Goal: Task Accomplishment & Management: Complete application form

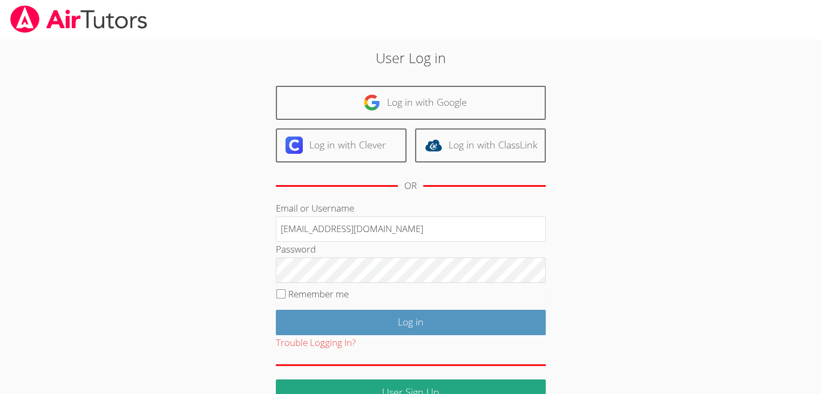
type input "[EMAIL_ADDRESS][DOMAIN_NAME]"
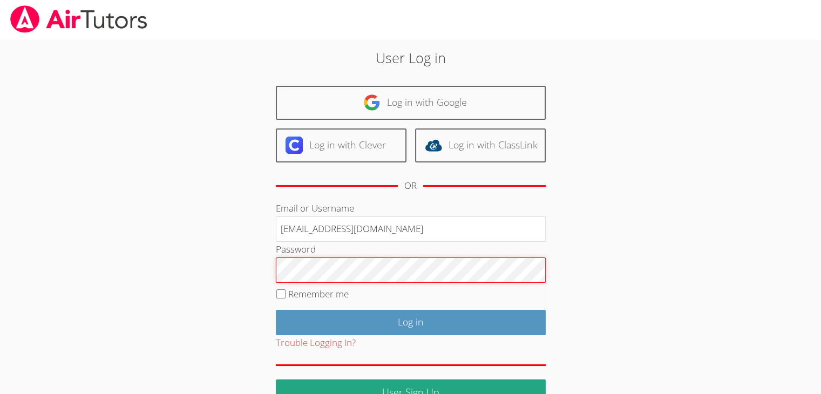
click at [276, 310] on input "Log in" at bounding box center [411, 322] width 270 height 25
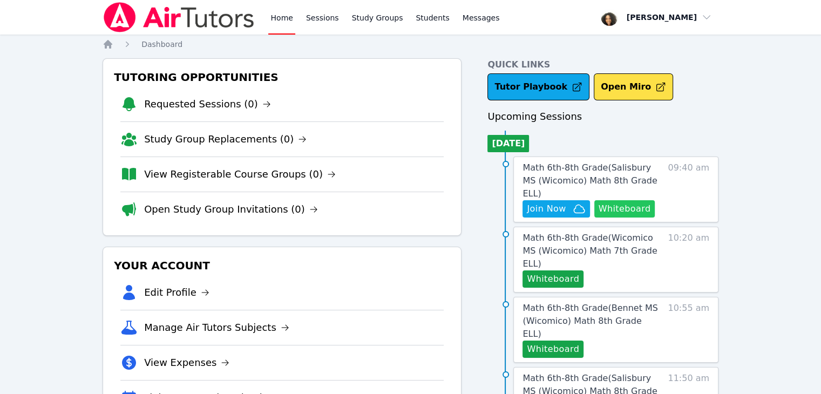
click at [612, 200] on button "Whiteboard" at bounding box center [624, 208] width 61 height 17
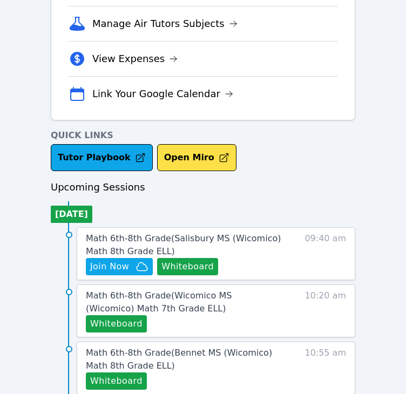
scroll to position [302, 0]
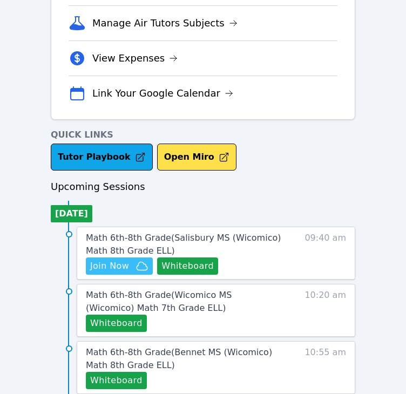
click at [129, 262] on span "Join Now" at bounding box center [119, 265] width 58 height 13
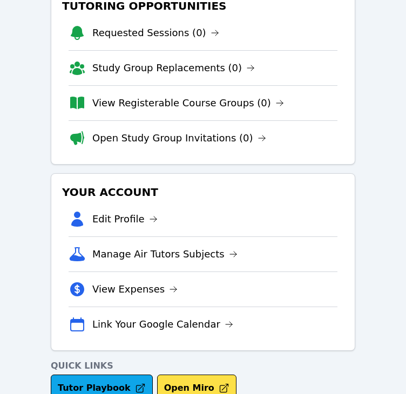
scroll to position [0, 0]
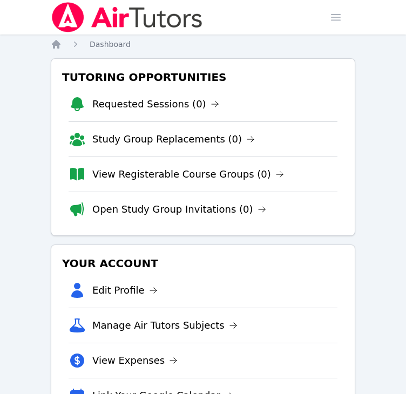
click at [138, 18] on img at bounding box center [127, 17] width 153 height 30
click at [339, 17] on span "button" at bounding box center [336, 17] width 24 height 24
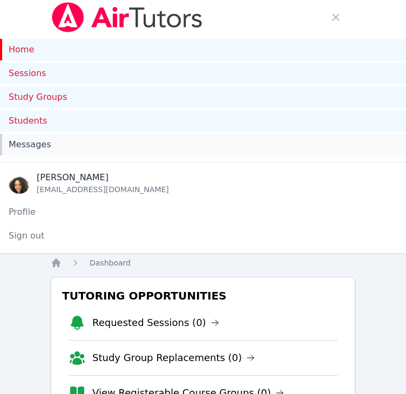
click at [138, 152] on link "Messages" at bounding box center [203, 145] width 406 height 22
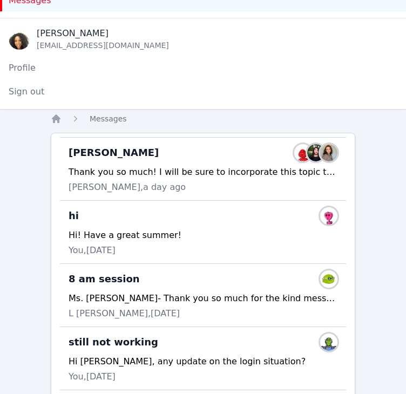
scroll to position [85, 0]
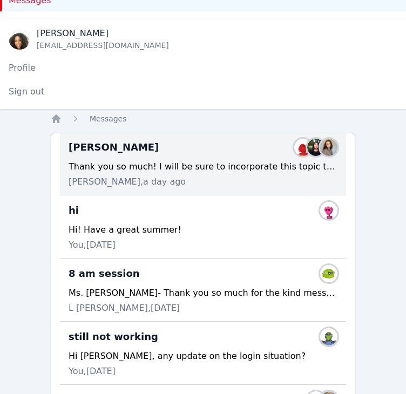
click at [164, 156] on div "Bennett Sessions Members Thank you so much! I will be sure to incorporate this …" at bounding box center [203, 163] width 286 height 63
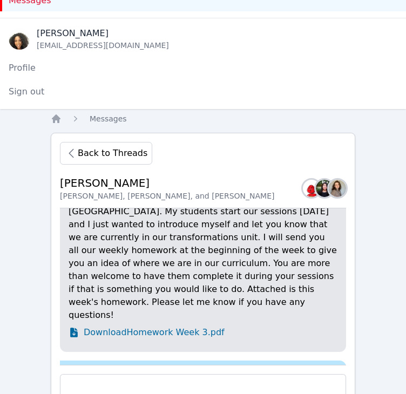
scroll to position [-180, 0]
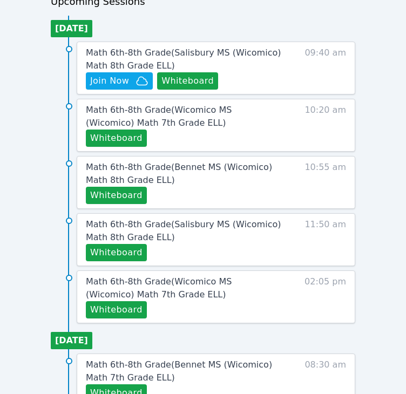
scroll to position [708, 0]
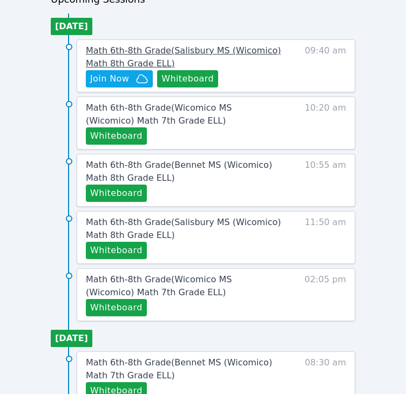
click at [110, 46] on span "Math 6th-8th Grade ( Salisbury MS (Wicomico) Math 8th Grade ELL )" at bounding box center [183, 56] width 195 height 23
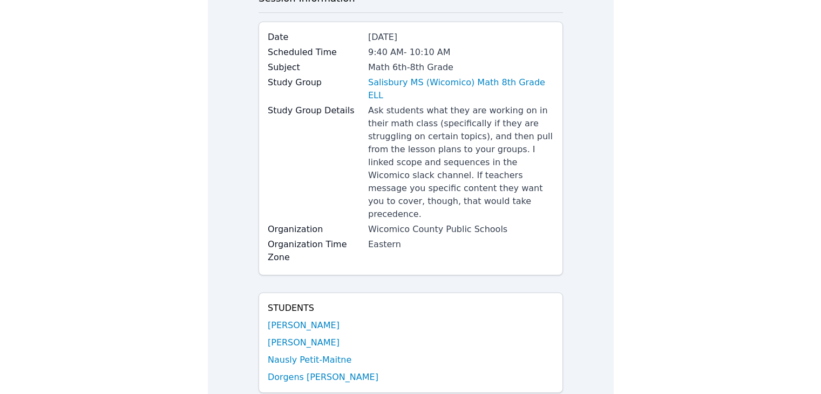
scroll to position [67, 0]
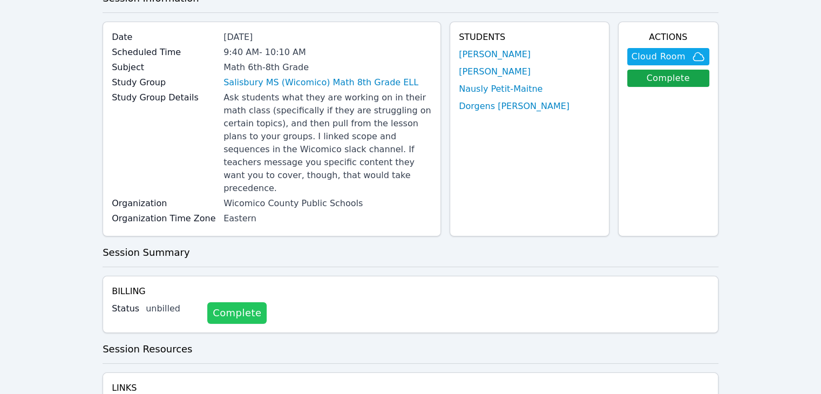
click at [222, 302] on link "Complete" at bounding box center [236, 313] width 59 height 22
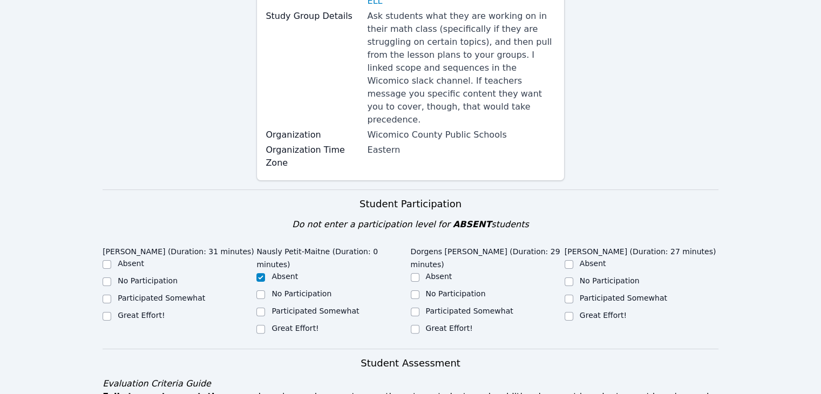
scroll to position [188, 0]
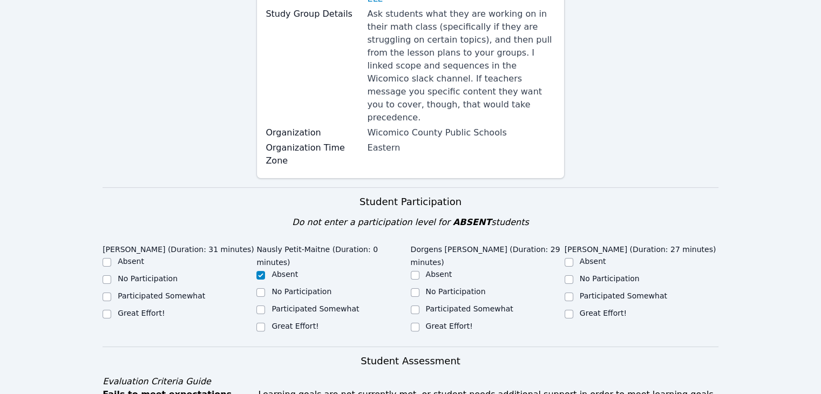
click at [143, 309] on label "Great Effort!" at bounding box center [141, 313] width 47 height 9
click at [111, 310] on input "Great Effort!" at bounding box center [106, 314] width 9 height 9
checkbox input "true"
click at [426, 322] on label "Great Effort!" at bounding box center [449, 326] width 47 height 9
click at [419, 323] on input "Great Effort!" at bounding box center [415, 327] width 9 height 9
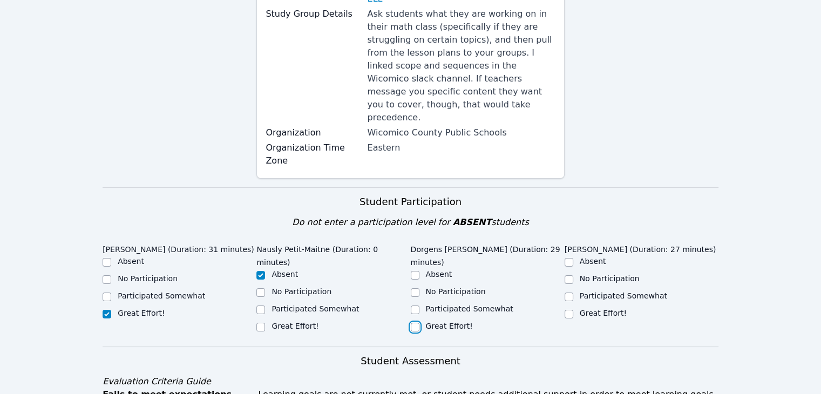
checkbox input "true"
click at [576, 273] on div "No Participation" at bounding box center [641, 279] width 154 height 13
click at [568, 275] on input "No Participation" at bounding box center [568, 279] width 9 height 9
checkbox input "true"
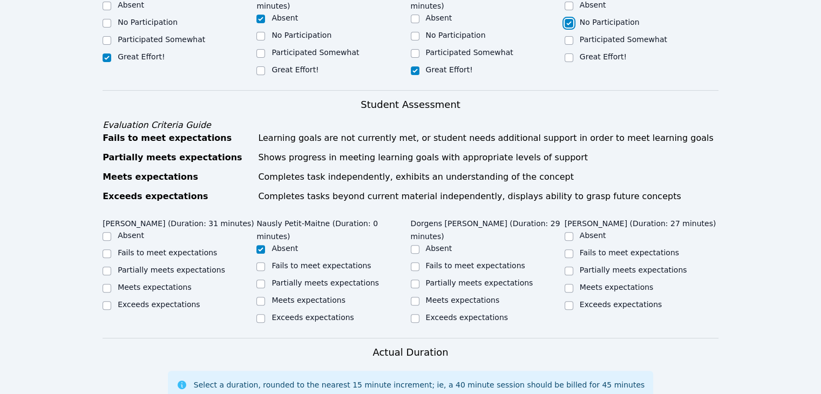
scroll to position [445, 0]
click at [123, 282] on label "Meets expectations" at bounding box center [155, 286] width 74 height 9
click at [111, 283] on input "Meets expectations" at bounding box center [106, 287] width 9 height 9
checkbox input "true"
click at [416, 296] on input "Meets expectations" at bounding box center [415, 300] width 9 height 9
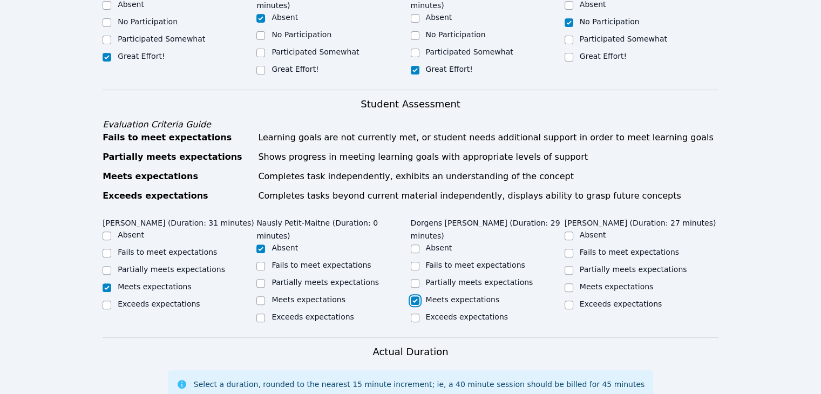
checkbox input "true"
click at [582, 265] on label "Partially meets expectations" at bounding box center [632, 269] width 107 height 9
click at [573, 266] on input "Partially meets expectations" at bounding box center [568, 270] width 9 height 9
checkbox input "true"
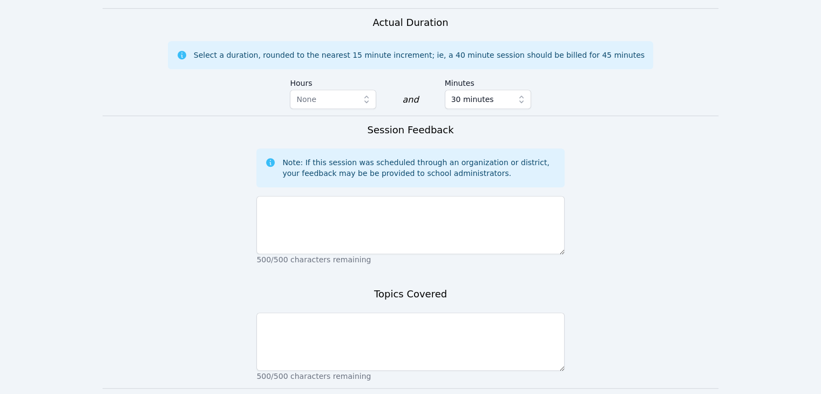
scroll to position [785, 0]
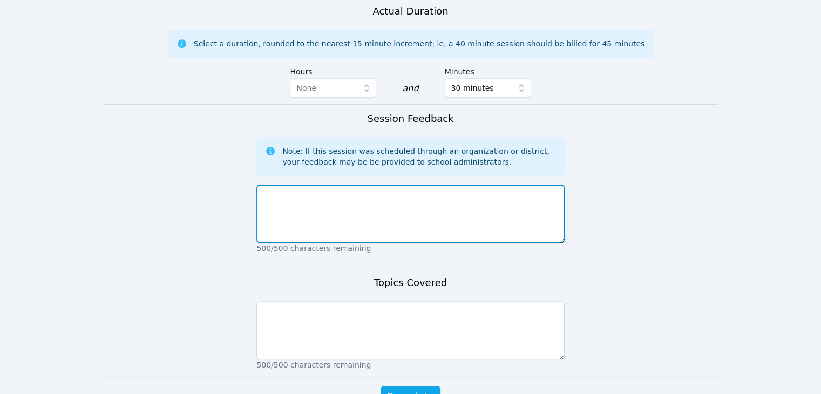
click at [504, 184] on textarea at bounding box center [409, 213] width 307 height 58
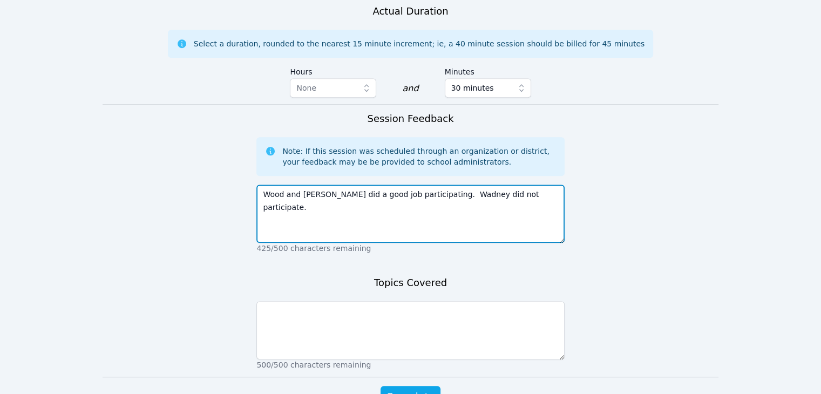
type textarea "Wood and Dorgens did a good job participating. Wadney did not participate."
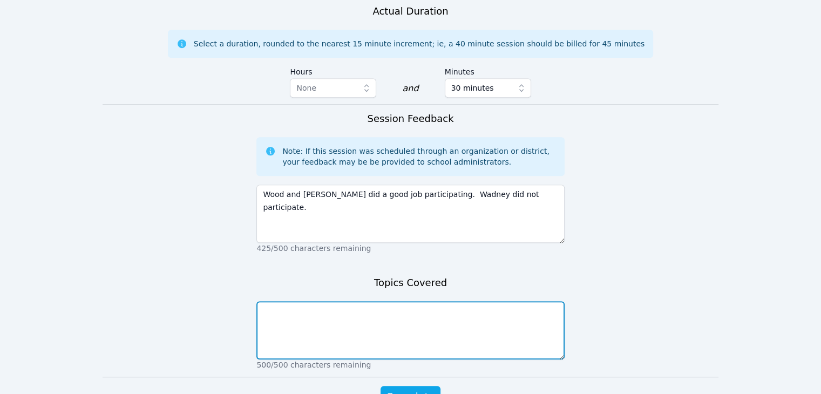
click at [437, 301] on textarea at bounding box center [409, 330] width 307 height 58
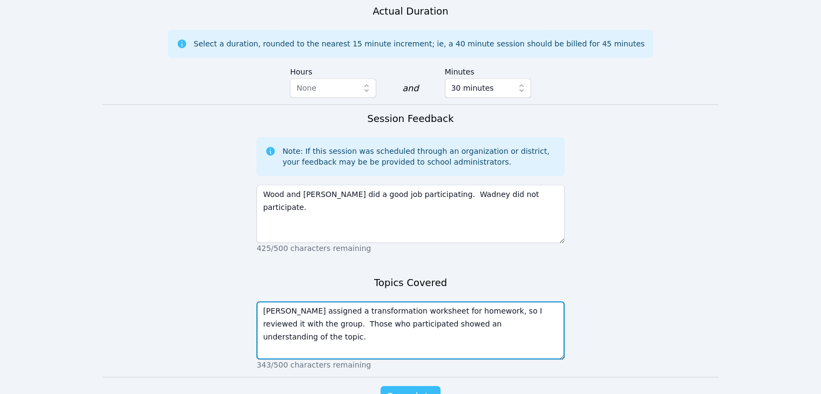
type textarea "Mrs. Bennett assigned a transformation worksheet for homework, so I reviewed it…"
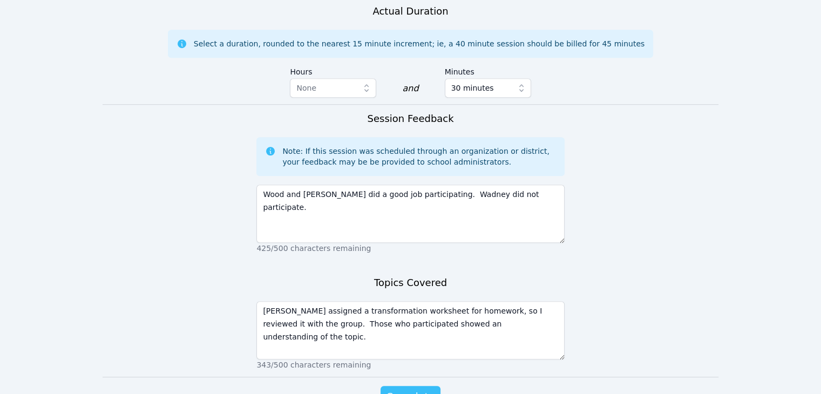
click at [415, 389] on span "Complete" at bounding box center [410, 396] width 49 height 15
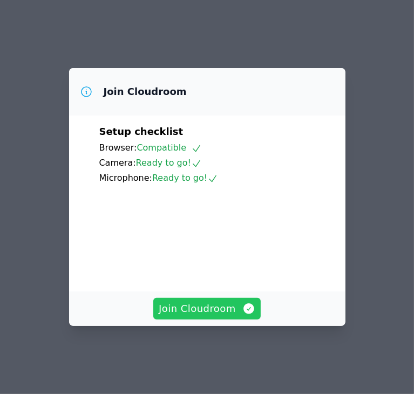
click at [190, 312] on span "Join Cloudroom" at bounding box center [207, 308] width 97 height 15
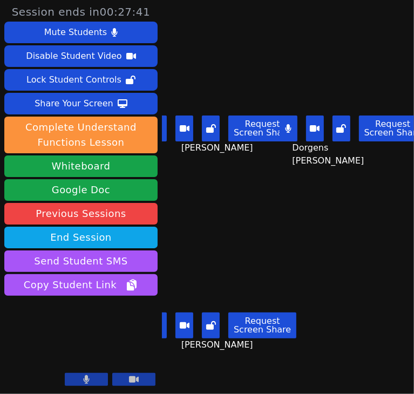
click at [326, 199] on main "Wood Anglade Request Screen Share Wood Anglade Dorgens Prospere Request Screen …" at bounding box center [288, 197] width 252 height 394
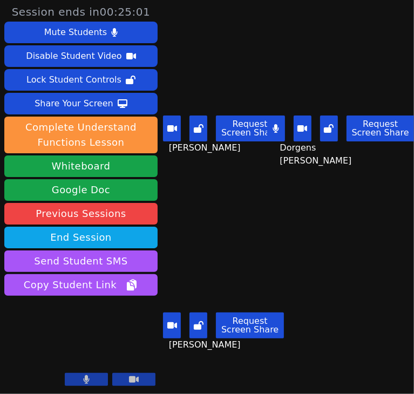
click at [348, 278] on main "Wood Anglade Request Screen Share Wood Anglade Dorgens Prospere Request Screen …" at bounding box center [288, 197] width 252 height 394
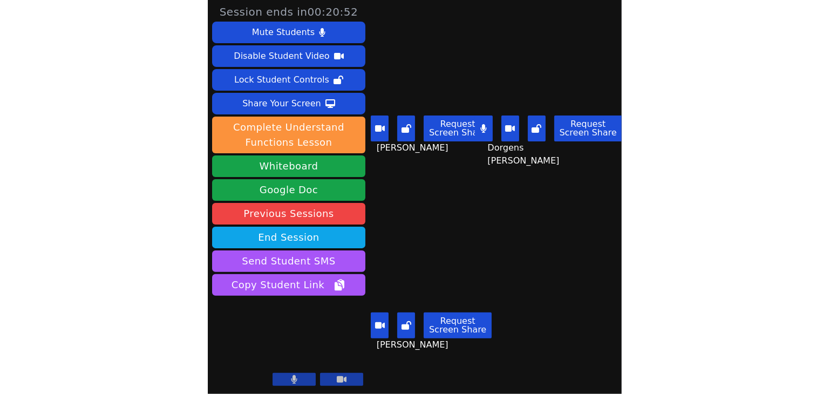
scroll to position [0, 0]
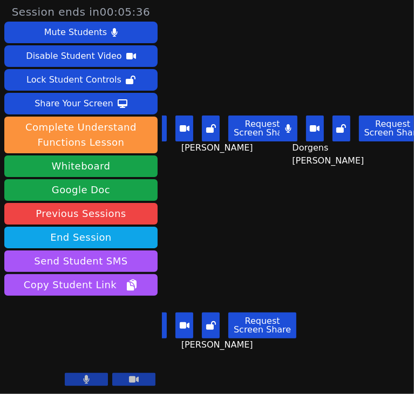
click at [382, 240] on main "Wood Anglade Request Screen Share Wood Anglade Dorgens Prospere Request Screen …" at bounding box center [288, 197] width 252 height 394
click at [336, 225] on main "Wood Anglade Request Screen Share Wood Anglade Dorgens Prospere Request Screen …" at bounding box center [288, 197] width 252 height 394
click at [373, 260] on main "Wood Anglade Request Screen Share Wood Anglade Dorgens Prospere Request Screen …" at bounding box center [288, 197] width 252 height 394
click at [353, 254] on main "Wood Anglade Request Screen Share Wood Anglade Dorgens Prospere Request Screen …" at bounding box center [288, 197] width 252 height 394
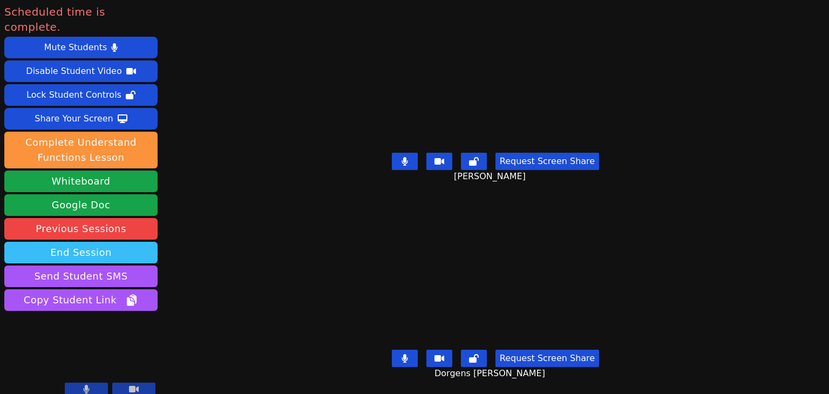
click at [124, 242] on button "End Session" at bounding box center [80, 253] width 153 height 22
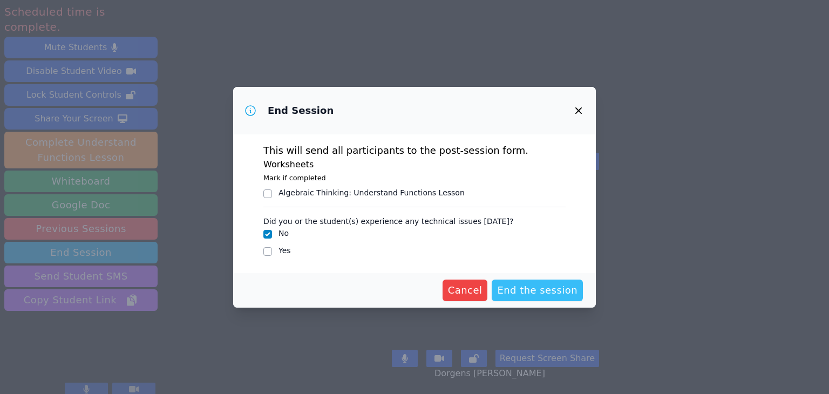
click at [413, 296] on span "End the session" at bounding box center [537, 290] width 80 height 15
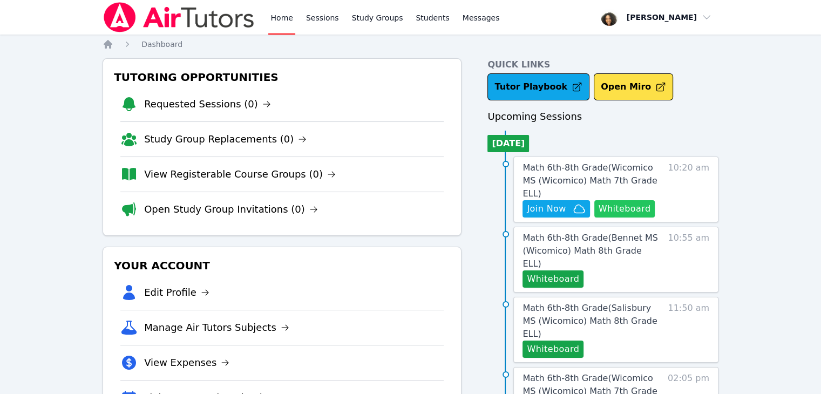
click at [617, 200] on button "Whiteboard" at bounding box center [624, 208] width 61 height 17
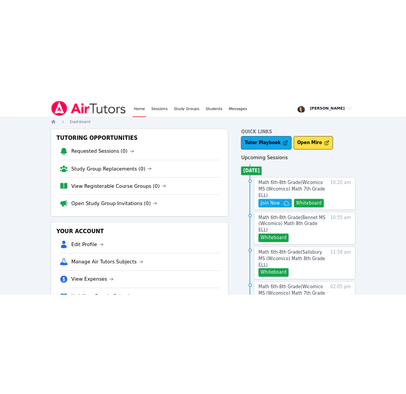
scroll to position [15, 0]
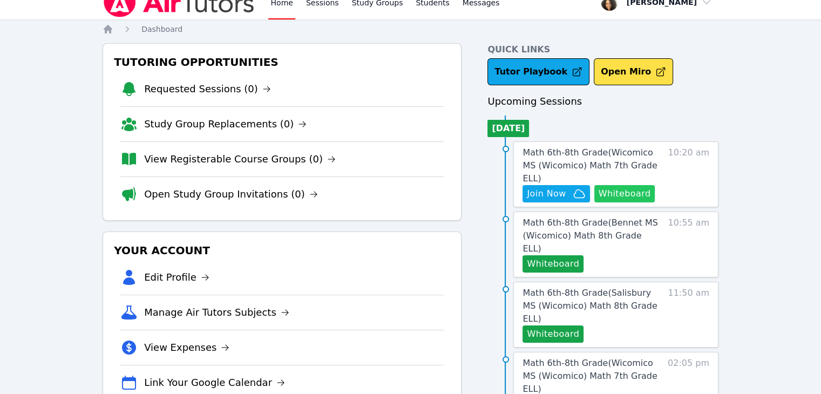
click at [620, 185] on button "Whiteboard" at bounding box center [624, 193] width 61 height 17
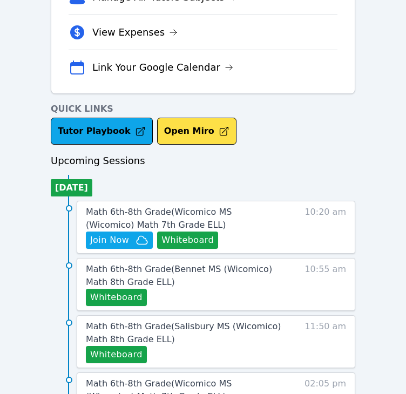
scroll to position [330, 0]
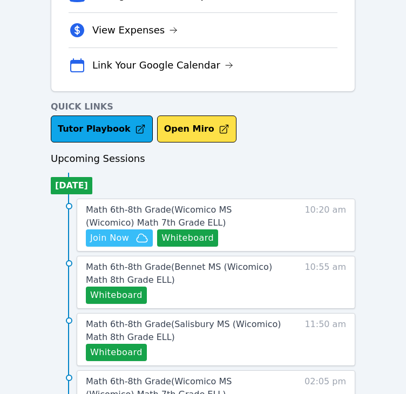
click at [121, 237] on span "Join Now" at bounding box center [109, 237] width 39 height 13
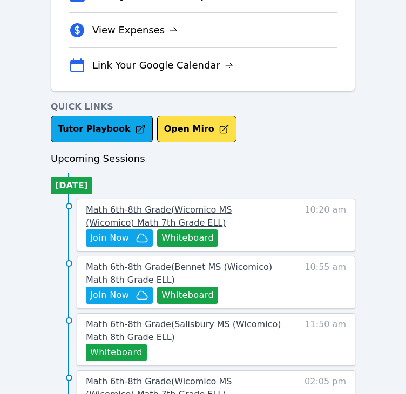
click at [173, 210] on span "Math 6th-8th Grade ( Wicomico MS (Wicomico) Math 7th Grade ELL )" at bounding box center [159, 215] width 146 height 23
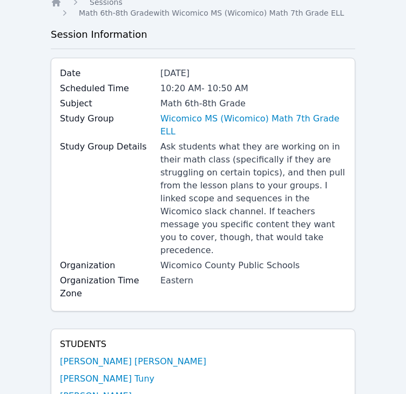
scroll to position [41, 0]
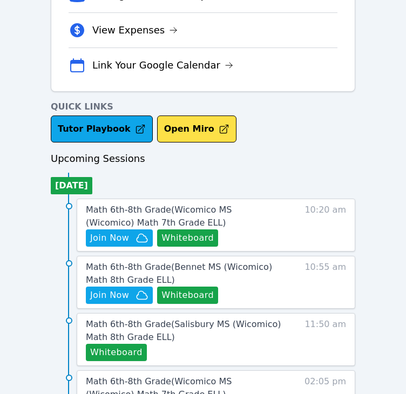
scroll to position [410, 0]
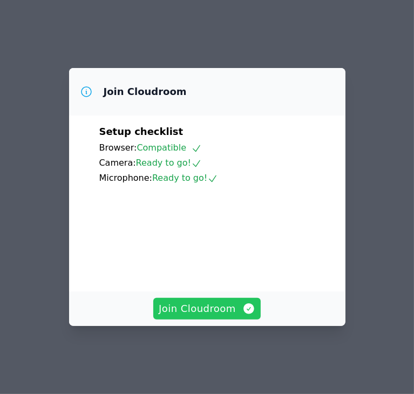
click at [175, 316] on span "Join Cloudroom" at bounding box center [207, 308] width 97 height 15
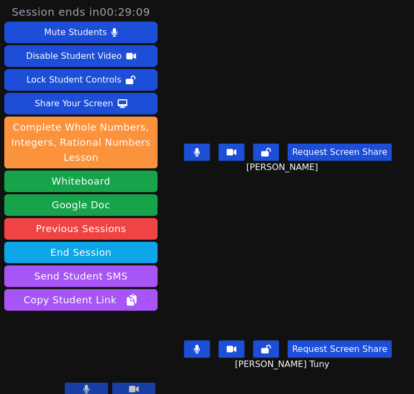
scroll to position [10, 0]
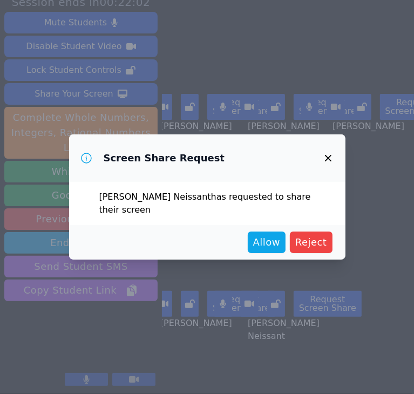
click at [331, 161] on icon "button" at bounding box center [328, 158] width 13 height 13
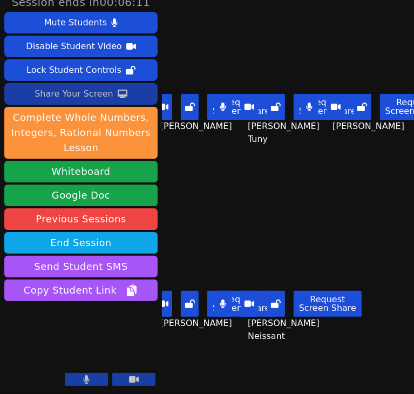
click at [88, 89] on div "Share Your Screen" at bounding box center [74, 93] width 79 height 17
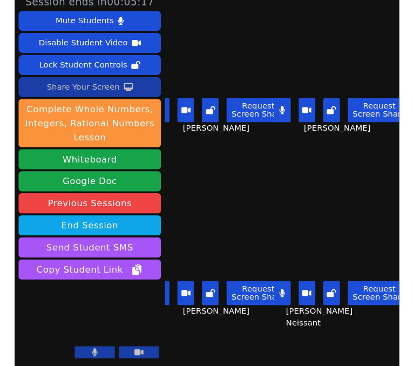
scroll to position [0, 15]
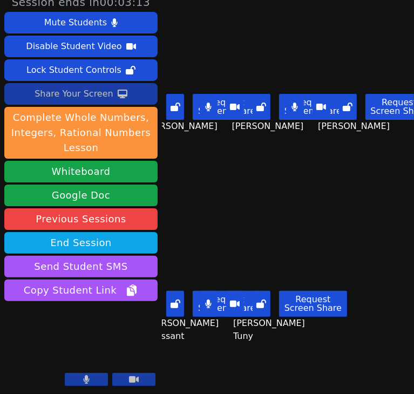
click at [87, 91] on div "Share Your Screen" at bounding box center [74, 93] width 79 height 17
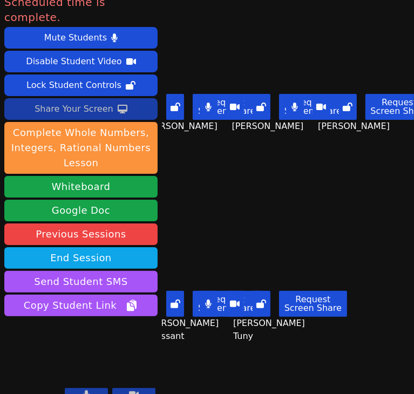
scroll to position [0, 0]
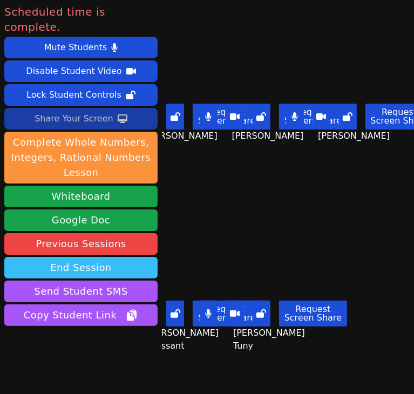
click at [119, 257] on button "End Session" at bounding box center [80, 268] width 153 height 22
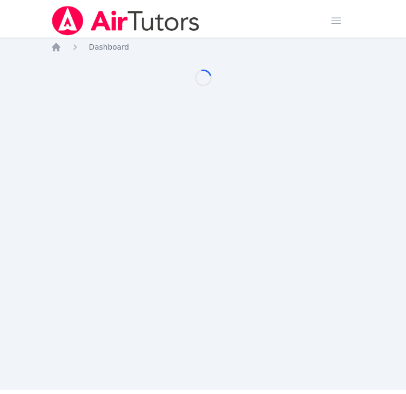
scroll to position [410, 0]
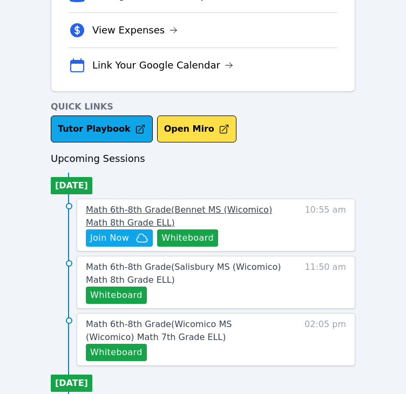
click at [213, 207] on span "Math 6th-8th Grade ( Bennet MS (Wicomico) Math 8th Grade ELL )" at bounding box center [179, 215] width 186 height 23
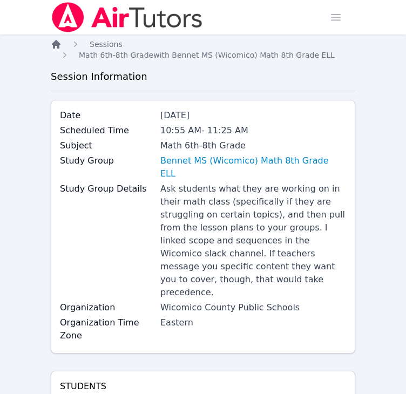
click at [57, 45] on icon "Breadcrumb" at bounding box center [56, 44] width 9 height 9
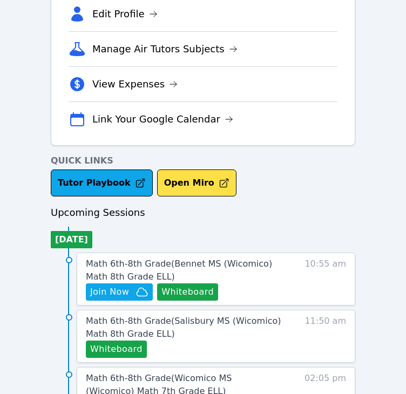
scroll to position [356, 0]
click at [173, 293] on button "Whiteboard" at bounding box center [187, 291] width 61 height 17
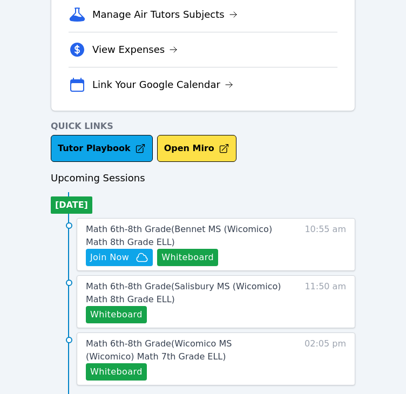
scroll to position [392, 0]
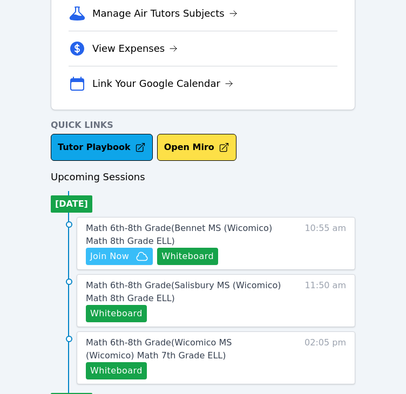
click at [129, 251] on span "Join Now" at bounding box center [119, 256] width 58 height 13
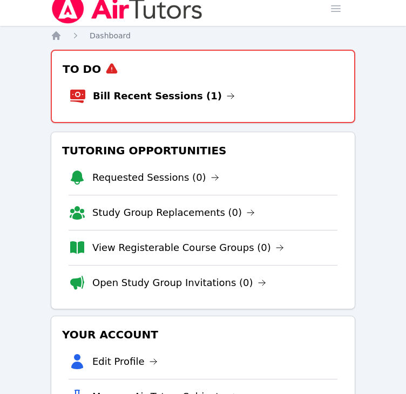
scroll to position [0, 0]
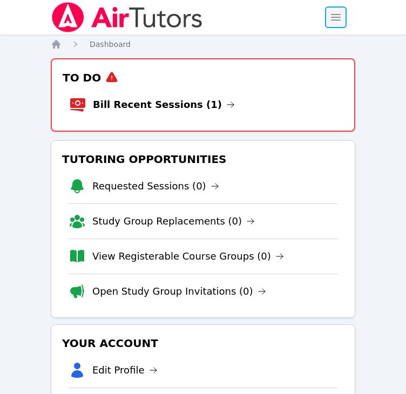
drag, startPoint x: 336, startPoint y: 15, endPoint x: 328, endPoint y: 10, distance: 9.4
click at [328, 10] on span "button" at bounding box center [336, 17] width 24 height 24
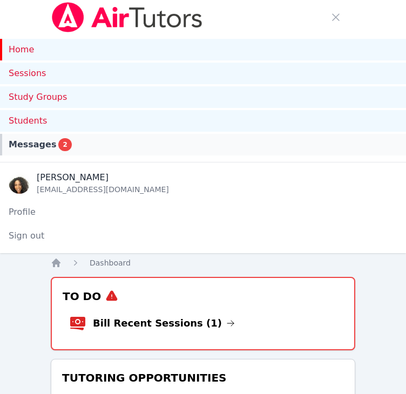
click at [105, 146] on div "Messages 2" at bounding box center [203, 144] width 388 height 13
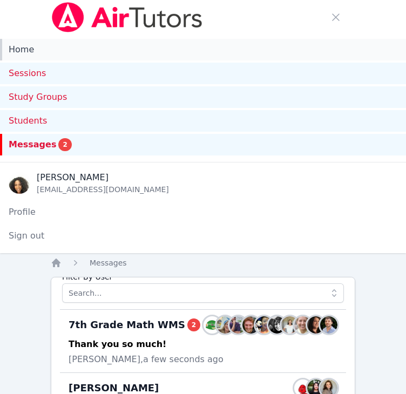
click at [17, 54] on link "Home" at bounding box center [203, 50] width 406 height 22
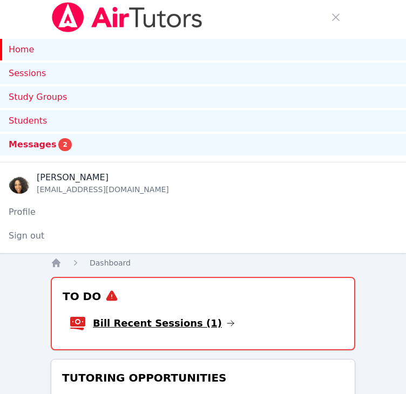
click at [109, 322] on link "Bill Recent Sessions (1)" at bounding box center [164, 323] width 142 height 15
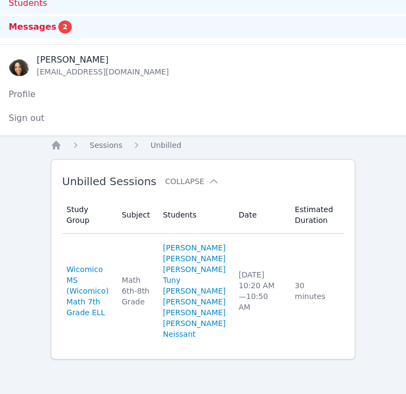
scroll to position [179, 0]
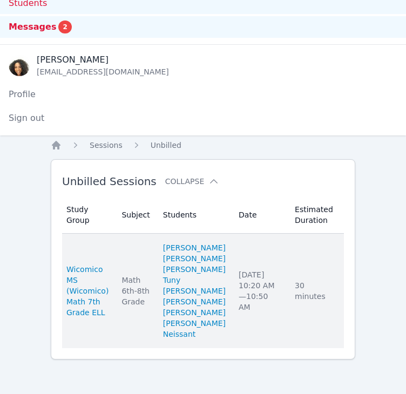
click at [346, 282] on link "Complete" at bounding box center [372, 290] width 52 height 17
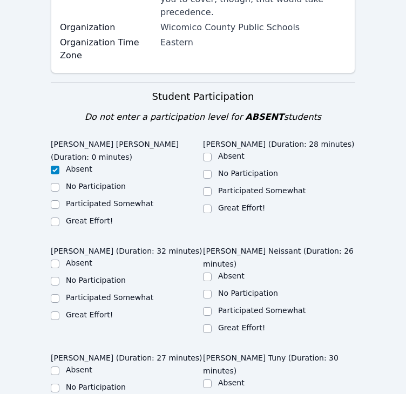
scroll to position [534, 0]
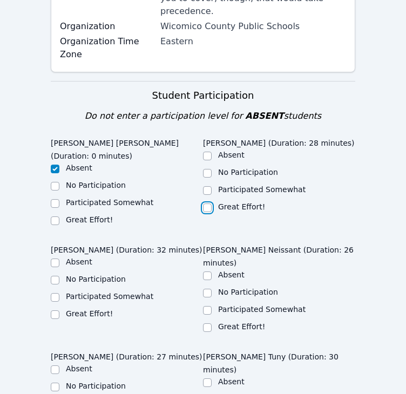
click at [205, 203] on input "Great Effort!" at bounding box center [207, 207] width 9 height 9
checkbox input "true"
click at [53, 310] on input "Great Effort!" at bounding box center [55, 314] width 9 height 9
checkbox input "true"
click at [219, 322] on label "Great Effort!" at bounding box center [241, 326] width 47 height 9
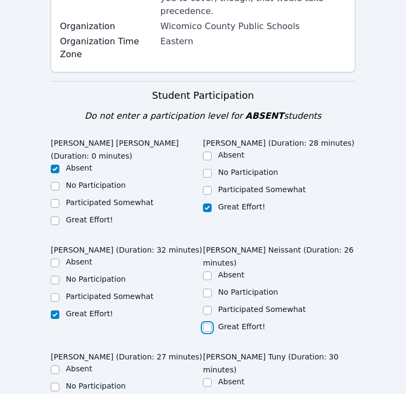
click at [211, 323] on input "Great Effort!" at bounding box center [207, 327] width 9 height 9
checkbox input "true"
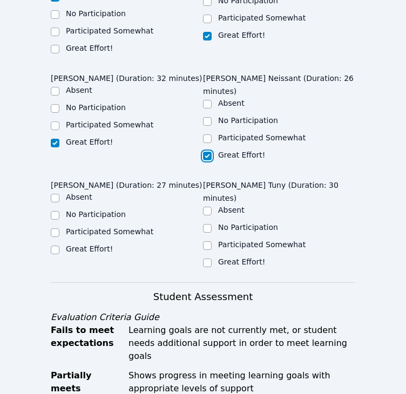
scroll to position [712, 0]
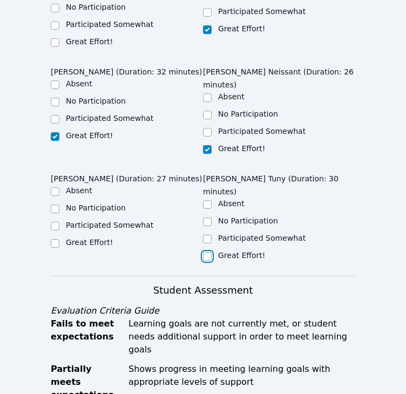
click at [210, 252] on input "Great Effort!" at bounding box center [207, 256] width 9 height 9
checkbox input "true"
click at [54, 239] on input "Great Effort!" at bounding box center [55, 243] width 9 height 9
checkbox input "true"
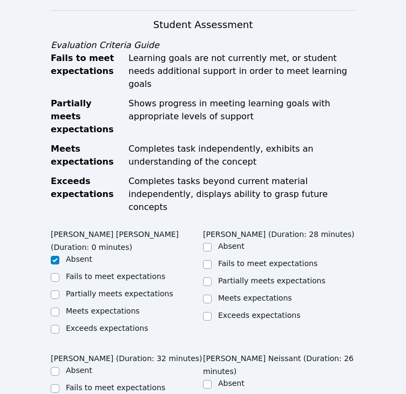
scroll to position [1044, 0]
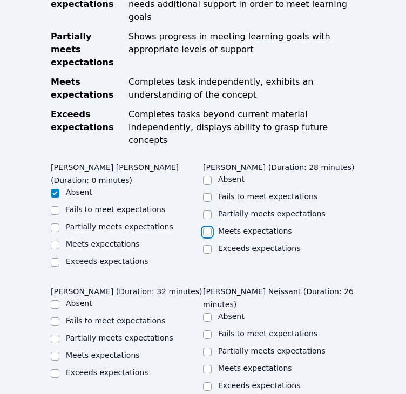
click at [207, 228] on input "Meets expectations" at bounding box center [207, 232] width 9 height 9
checkbox input "true"
click at [56, 352] on input "Meets expectations" at bounding box center [55, 356] width 9 height 9
checkbox input "true"
click at [207, 347] on input "Partially meets expectations" at bounding box center [207, 351] width 9 height 9
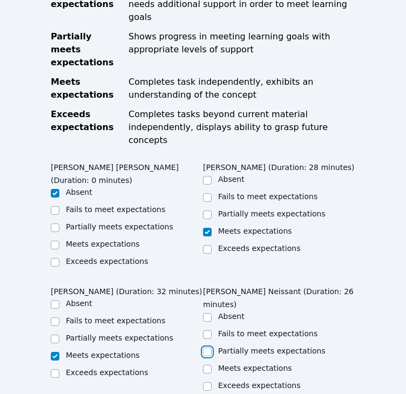
checkbox input "true"
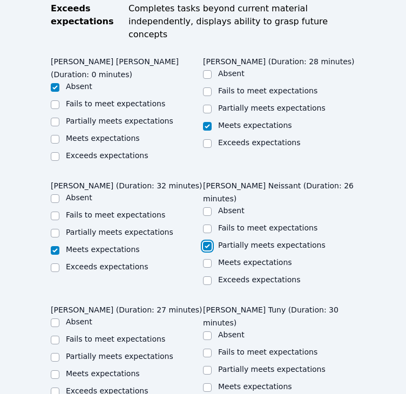
scroll to position [1152, 0]
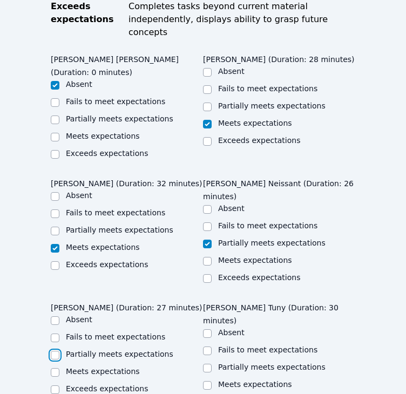
click at [55, 351] on input "Partially meets expectations" at bounding box center [55, 355] width 9 height 9
checkbox input "true"
click at [204, 381] on input "Meets expectations" at bounding box center [207, 385] width 9 height 9
checkbox input "true"
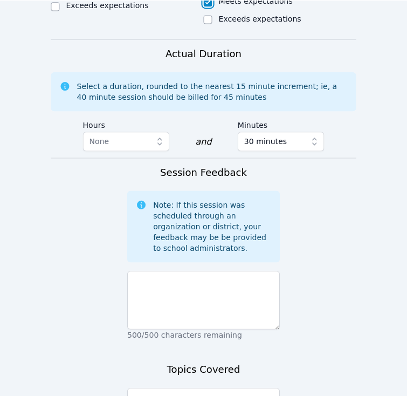
scroll to position [1536, 0]
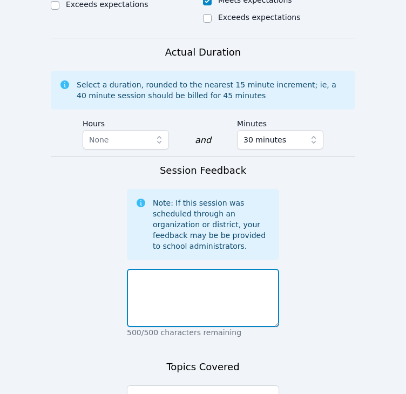
click at [218, 269] on textarea at bounding box center [203, 298] width 152 height 58
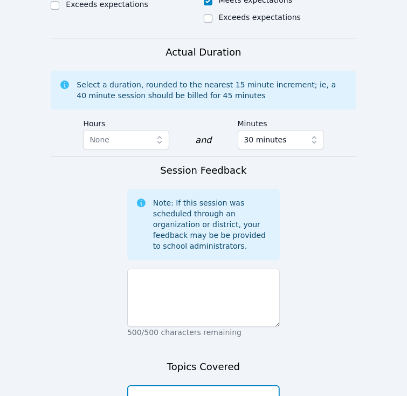
scroll to position [1567, 0]
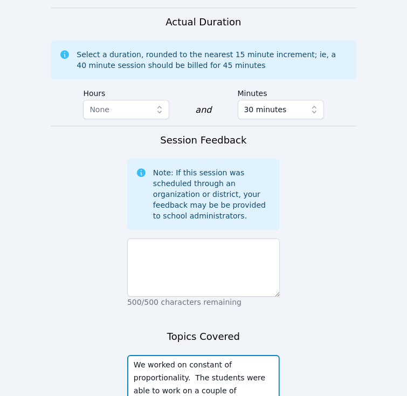
type textarea "We worked on constant of proportionality. The students were able to work on a c…"
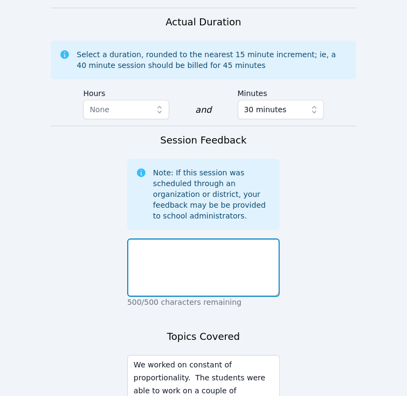
click at [169, 238] on textarea at bounding box center [203, 267] width 153 height 58
click at [176, 238] on textarea at bounding box center [203, 267] width 153 height 58
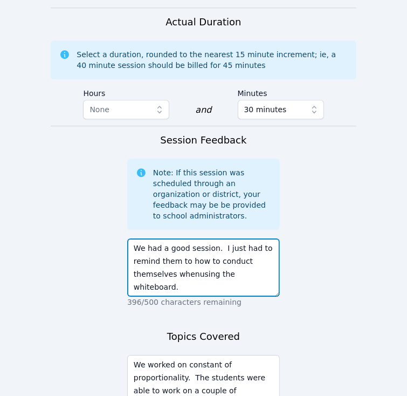
click at [191, 238] on textarea "We had a good session. I just had to remind them to how to conduct themselves w…" at bounding box center [203, 267] width 153 height 58
type textarea "We had a good session. I just had to remind them to how to conduct themselves w…"
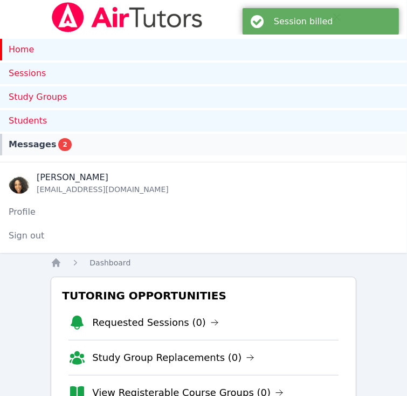
click at [63, 151] on link "Messages 2" at bounding box center [203, 145] width 407 height 22
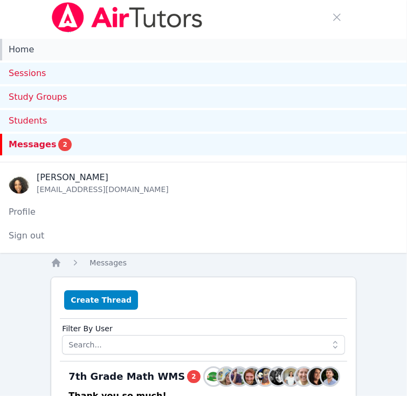
click at [19, 52] on link "Home" at bounding box center [203, 50] width 407 height 22
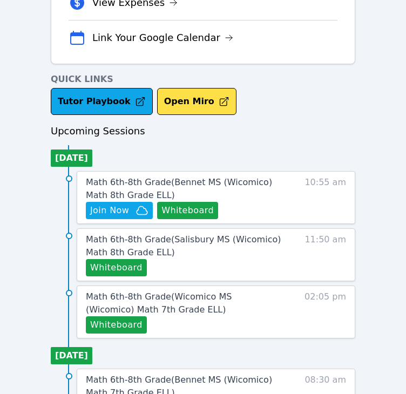
scroll to position [578, 0]
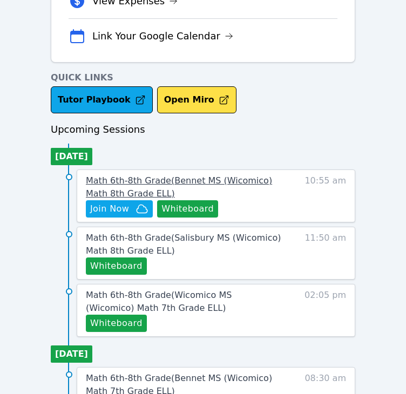
click at [227, 182] on span "Math 6th-8th Grade ( Bennet MS (Wicomico) Math 8th Grade ELL )" at bounding box center [179, 186] width 186 height 23
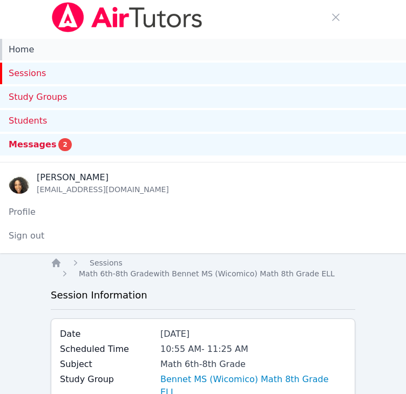
click at [36, 51] on link "Home" at bounding box center [203, 50] width 406 height 22
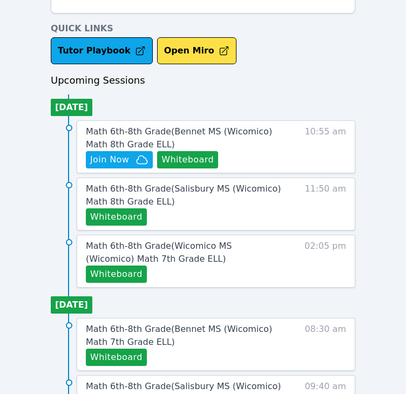
scroll to position [627, 0]
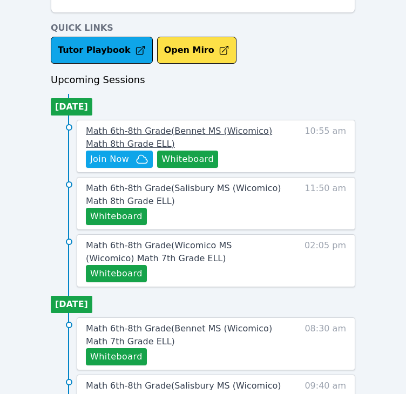
click at [201, 128] on span "Math 6th-8th Grade ( Bennet MS (Wicomico) Math 8th Grade ELL )" at bounding box center [179, 137] width 186 height 23
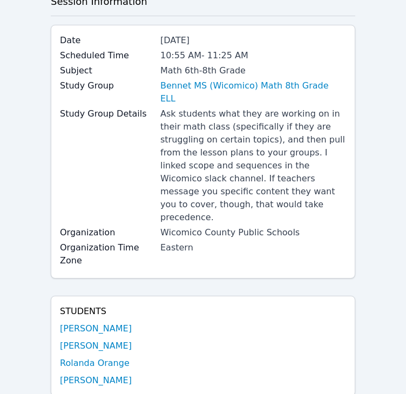
scroll to position [293, 0]
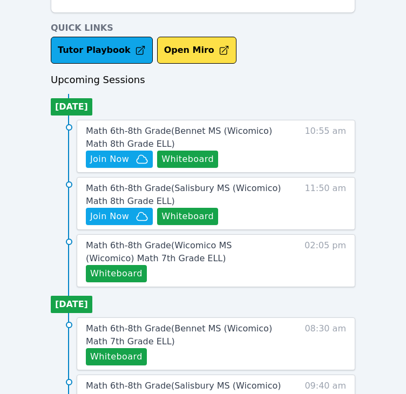
scroll to position [707, 0]
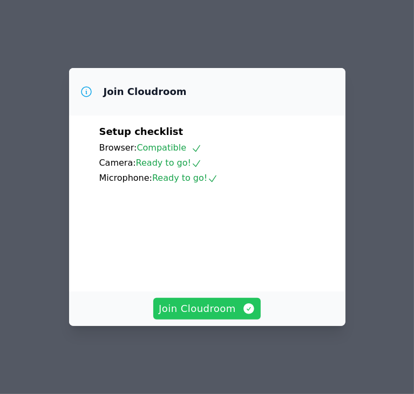
click at [216, 316] on span "Join Cloudroom" at bounding box center [207, 308] width 97 height 15
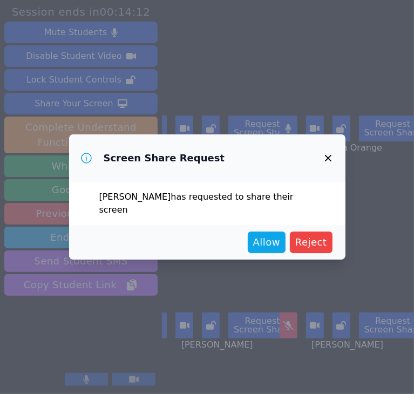
click at [330, 163] on icon "button" at bounding box center [328, 158] width 13 height 13
click at [331, 164] on icon "button" at bounding box center [328, 158] width 13 height 13
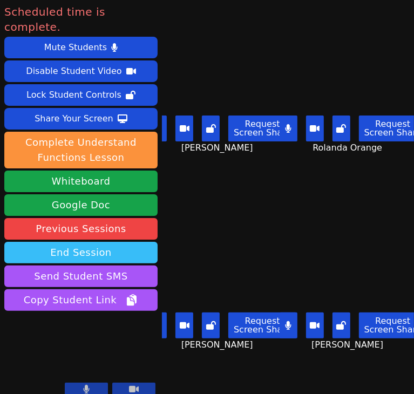
click at [76, 242] on button "End Session" at bounding box center [80, 253] width 153 height 22
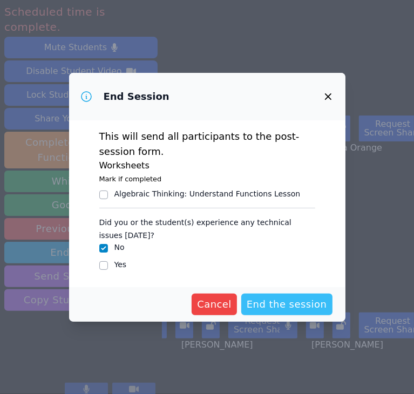
click at [267, 301] on span "End the session" at bounding box center [287, 304] width 80 height 15
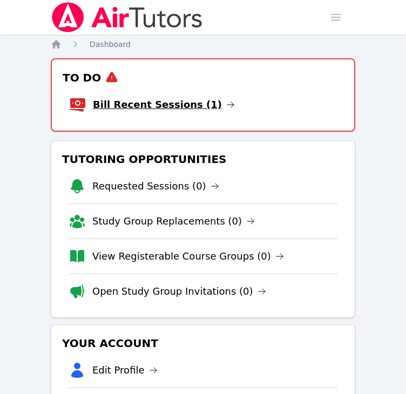
click at [160, 98] on link "Bill Recent Sessions (1)" at bounding box center [164, 104] width 142 height 15
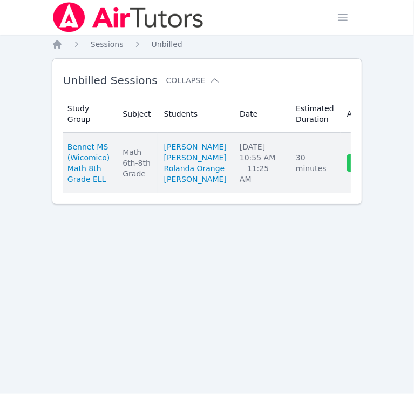
click at [347, 172] on link "Complete" at bounding box center [373, 162] width 52 height 17
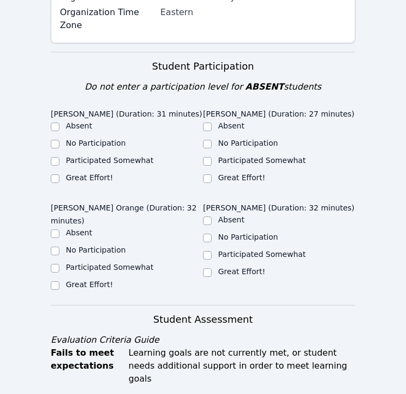
scroll to position [350, 0]
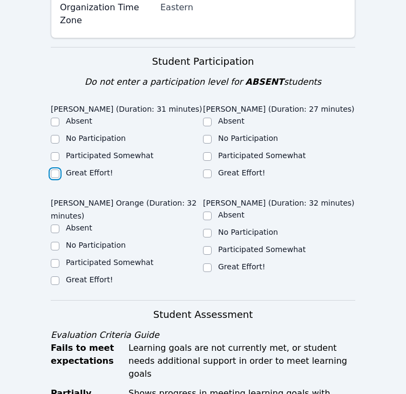
click at [55, 169] on input "Great Effort!" at bounding box center [55, 173] width 9 height 9
checkbox input "true"
click at [56, 276] on input "Great Effort!" at bounding box center [55, 280] width 9 height 9
checkbox input "true"
click at [210, 169] on input "Great Effort!" at bounding box center [207, 173] width 9 height 9
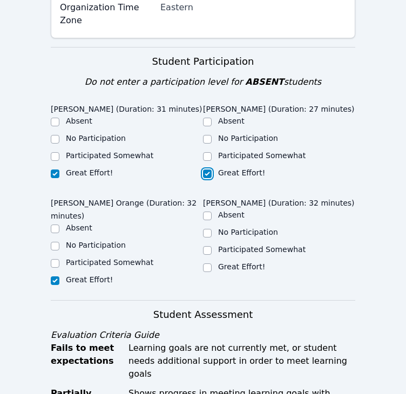
checkbox input "true"
click at [207, 263] on input "Great Effort!" at bounding box center [207, 267] width 9 height 9
checkbox input "true"
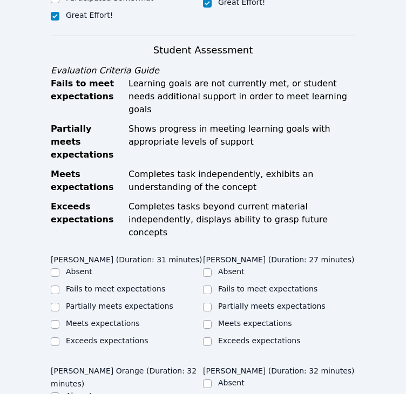
click at [270, 336] on label "Exceeds expectations" at bounding box center [259, 340] width 82 height 9
click at [211, 337] on input "Exceeds expectations" at bounding box center [207, 341] width 9 height 9
checkbox input "true"
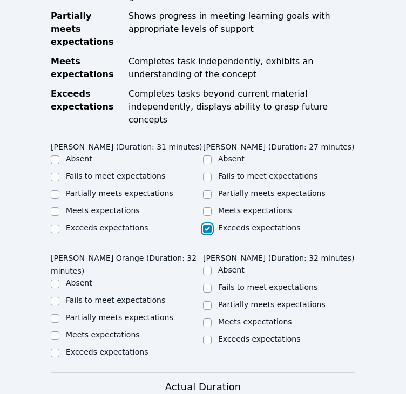
scroll to position [727, 0]
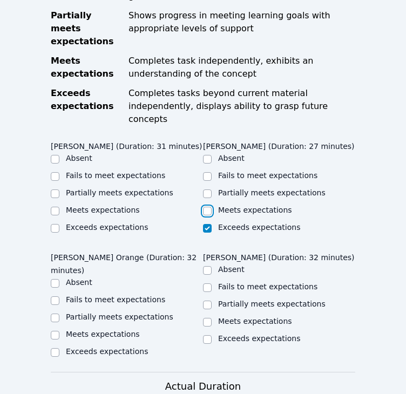
click at [208, 207] on input "Meets expectations" at bounding box center [207, 211] width 9 height 9
checkbox input "true"
checkbox input "false"
click at [54, 207] on input "Meets expectations" at bounding box center [55, 211] width 9 height 9
checkbox input "true"
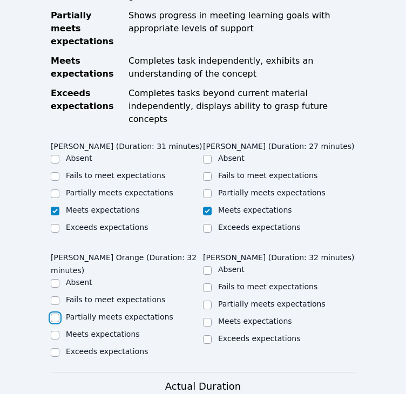
click at [54, 313] on input "Partially meets expectations" at bounding box center [55, 317] width 9 height 9
checkbox input "true"
click at [203, 300] on input "Partially meets expectations" at bounding box center [207, 304] width 9 height 9
checkbox input "true"
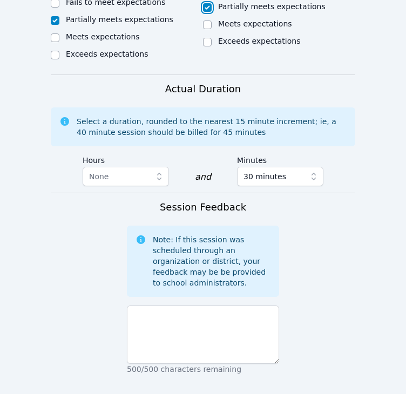
scroll to position [1025, 0]
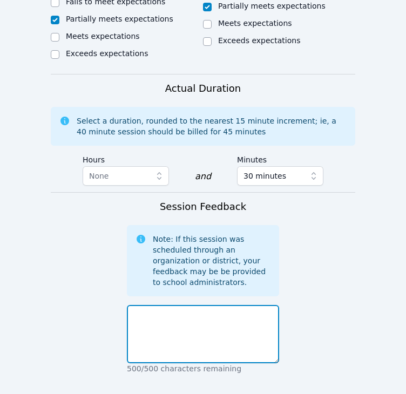
click at [231, 305] on textarea at bounding box center [203, 334] width 152 height 58
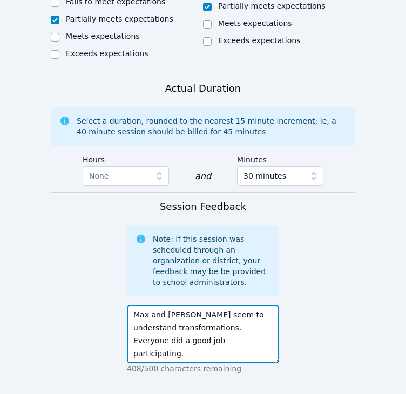
scroll to position [1134, 0]
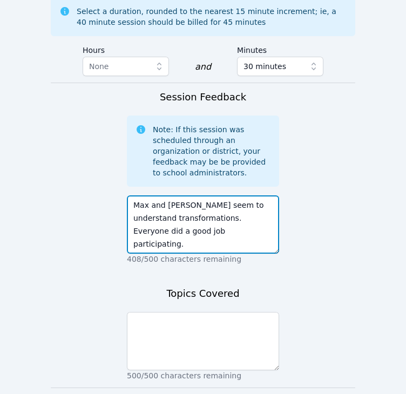
type textarea "Max and [PERSON_NAME] seem to understand transformations. Everyone did a good j…"
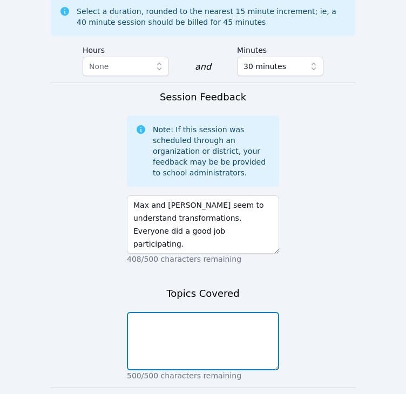
click at [255, 312] on textarea at bounding box center [203, 341] width 152 height 58
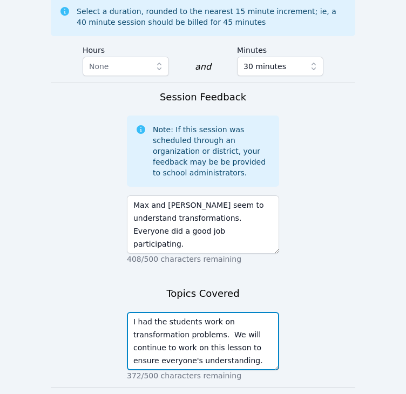
click at [168, 312] on textarea "I had the students work on transformation problems. We will continue to work on…" at bounding box center [203, 341] width 152 height 58
drag, startPoint x: 215, startPoint y: 289, endPoint x: 206, endPoint y: 283, distance: 10.2
click at [206, 312] on textarea "I had the students work on transformation problems. We will continue to work on…" at bounding box center [203, 341] width 152 height 58
type textarea "I had the students work on transformation problems. We will continue to work on…"
